Goal: Task Accomplishment & Management: Use online tool/utility

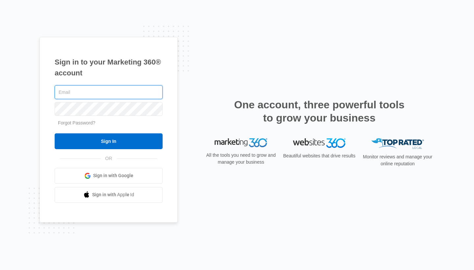
type input "[EMAIL_ADDRESS][DOMAIN_NAME]"
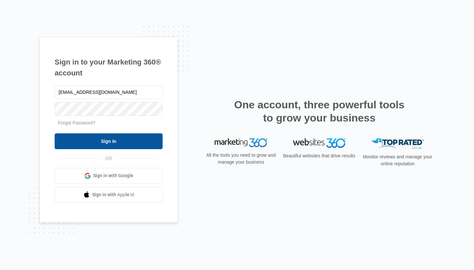
click at [107, 145] on input "Sign In" at bounding box center [109, 141] width 108 height 16
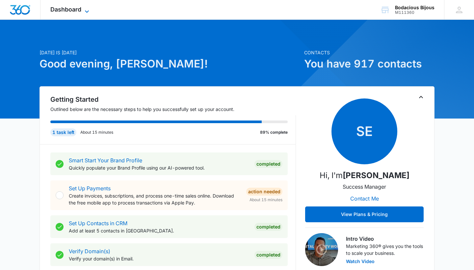
click at [84, 8] on icon at bounding box center [87, 12] width 8 height 8
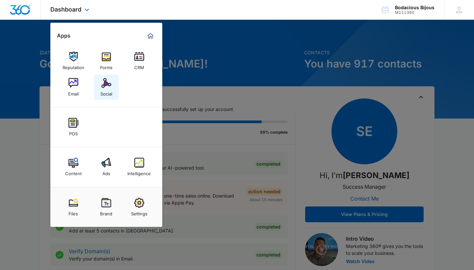
click at [109, 87] on img at bounding box center [106, 83] width 10 height 10
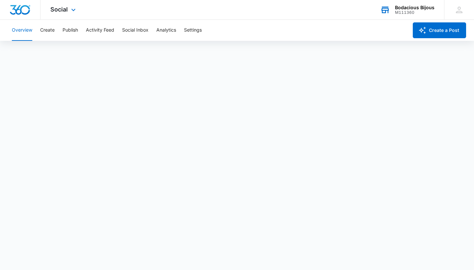
scroll to position [2, 0]
click at [49, 30] on button "Create" at bounding box center [47, 30] width 14 height 21
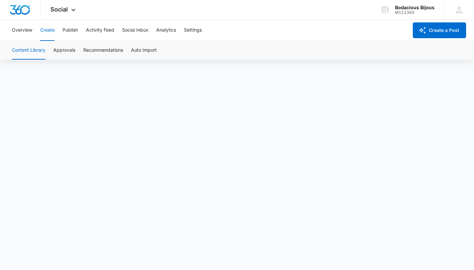
click at [50, 31] on button "Create" at bounding box center [47, 30] width 14 height 21
click at [99, 52] on button "Recommendations" at bounding box center [103, 50] width 40 height 18
click at [66, 50] on button "Approvals" at bounding box center [64, 50] width 22 height 18
click at [70, 33] on button "Publish" at bounding box center [70, 30] width 15 height 21
click at [93, 32] on button "Activity Feed" at bounding box center [100, 30] width 28 height 21
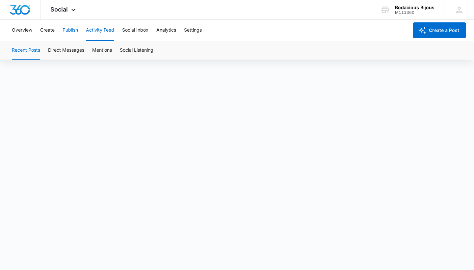
click at [71, 30] on button "Publish" at bounding box center [70, 30] width 15 height 21
